Goal: Check status: Check status

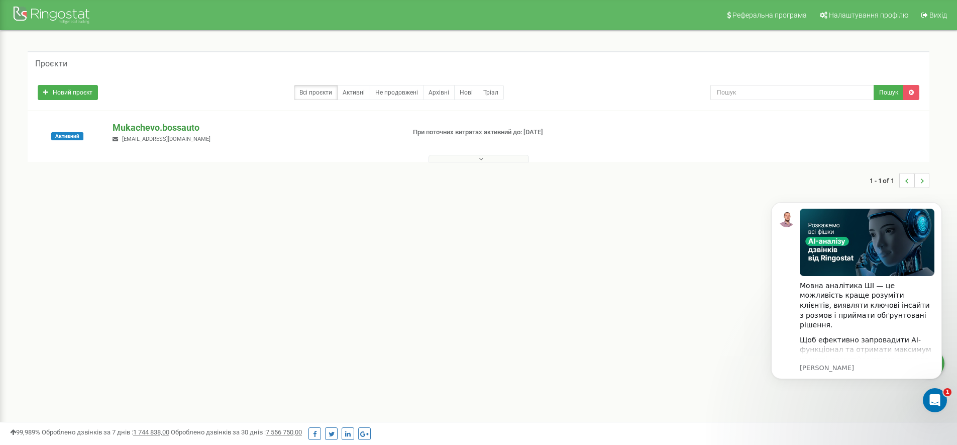
click at [153, 123] on p "Mukachevo.bossauto" at bounding box center [255, 127] width 284 height 13
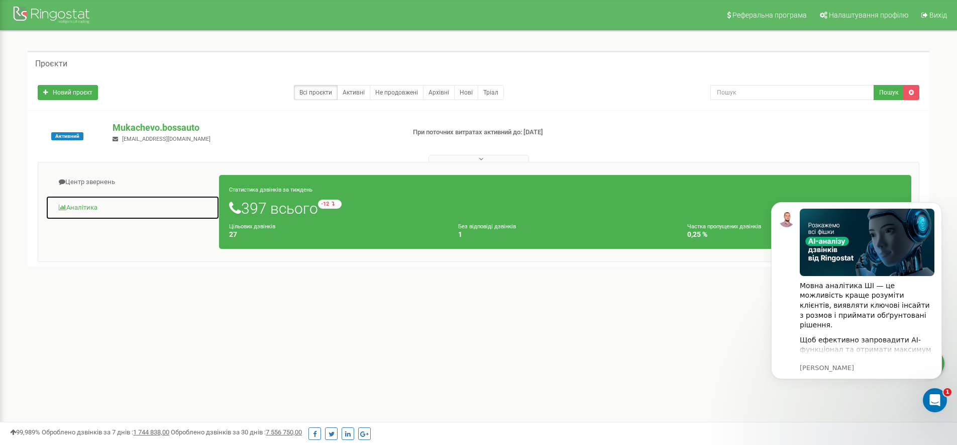
click at [95, 201] on link "Аналiтика" at bounding box center [133, 207] width 174 height 25
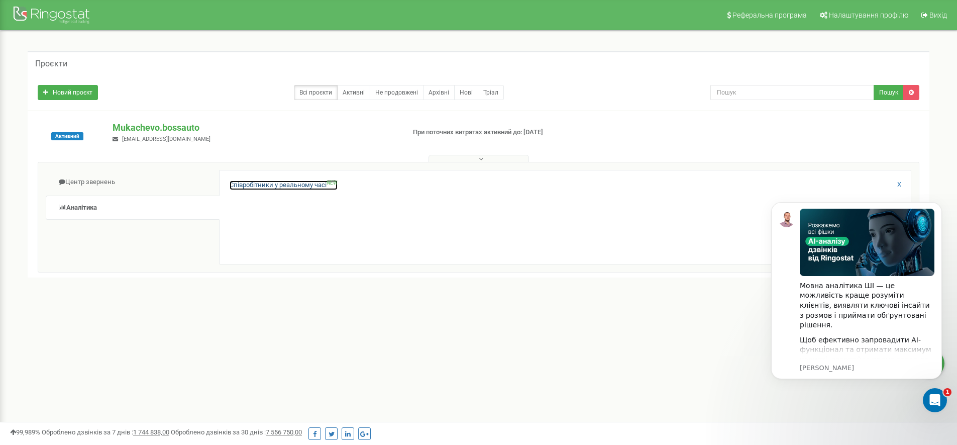
click at [262, 184] on link "Співробітники у реальному часі NEW" at bounding box center [284, 185] width 108 height 10
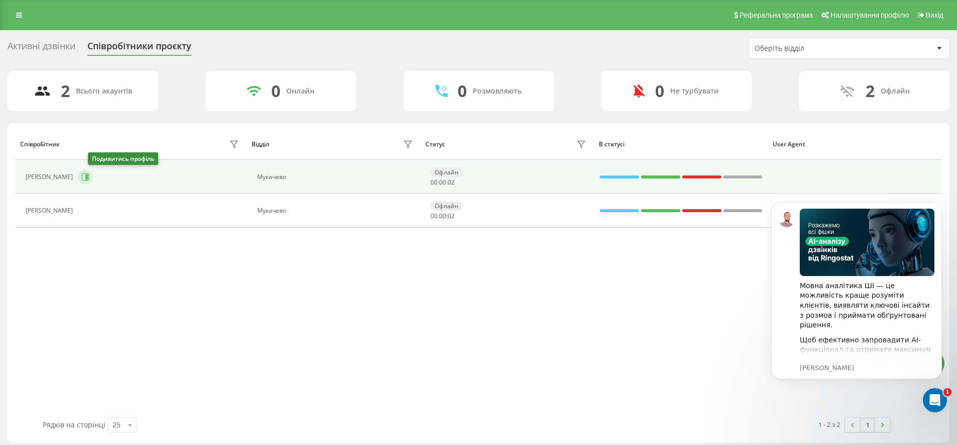
click at [89, 177] on icon at bounding box center [86, 177] width 8 height 8
